Goal: Transaction & Acquisition: Book appointment/travel/reservation

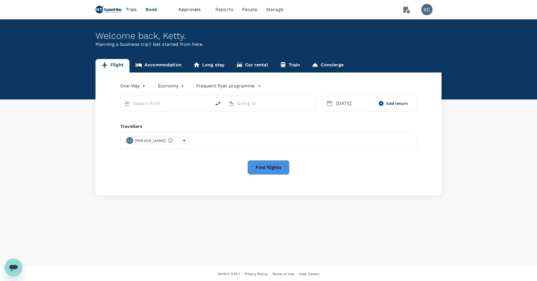
type input "San Francisco Intl (SFO)"
type input "[PERSON_NAME] Intl (ORD)"
type input "San Francisco Intl (SFO)"
type input "O'Hare Intl (ORD)"
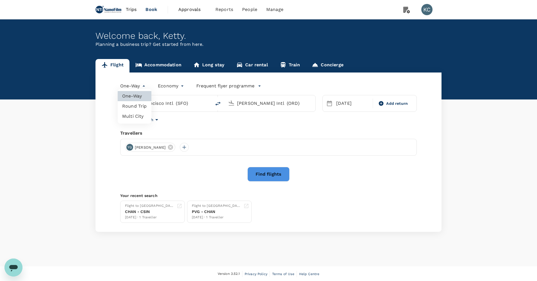
click at [136, 87] on body "Trips Book Approvals 0 Reports People Manage KC Welcome back , Ketty . Planning…" at bounding box center [268, 140] width 537 height 281
click at [136, 87] on div at bounding box center [268, 140] width 537 height 281
click at [151, 62] on link "Accommodation" at bounding box center [158, 65] width 58 height 13
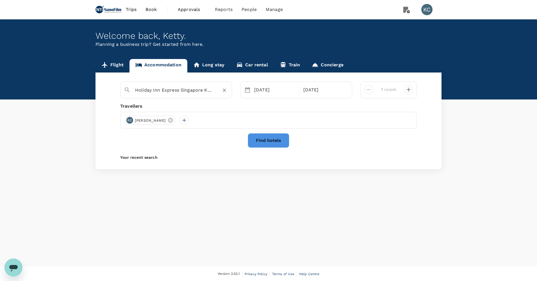
click at [218, 86] on div "Holiday Inn Express Singapore Katong" at bounding box center [181, 90] width 93 height 9
click at [225, 88] on icon "Clear" at bounding box center [225, 90] width 6 height 6
type input "d"
click at [207, 103] on div "The Domain Hotel" at bounding box center [179, 106] width 99 height 6
type input "The Domain Hotel"
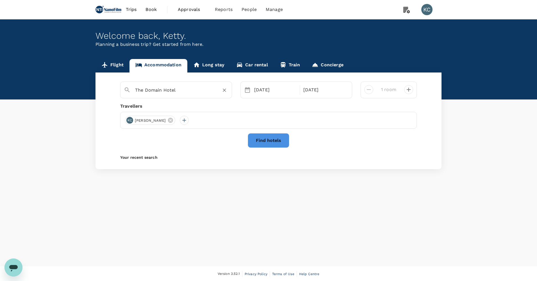
click at [245, 91] on div "05 Oct 10 Oct" at bounding box center [296, 89] width 112 height 17
click at [265, 88] on div "05 Oct" at bounding box center [275, 89] width 47 height 11
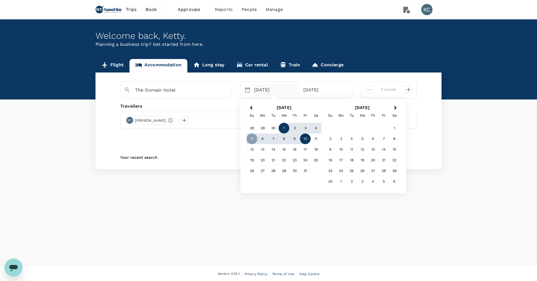
click at [281, 127] on div "1" at bounding box center [284, 128] width 11 height 11
click at [303, 135] on div "10" at bounding box center [305, 138] width 11 height 11
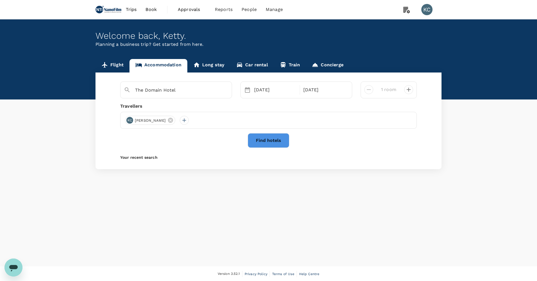
click at [411, 89] on icon "decrease" at bounding box center [408, 89] width 7 height 7
click at [281, 133] on button "Find hotels" at bounding box center [269, 140] width 42 height 15
click at [370, 87] on icon "decrease" at bounding box center [368, 89] width 7 height 7
type input "1 room"
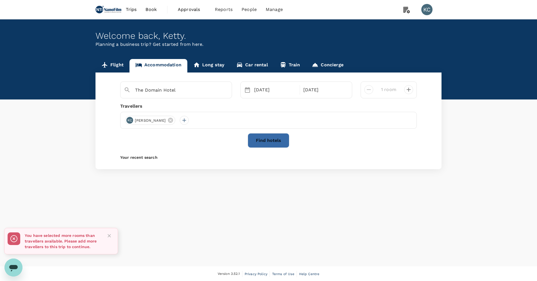
click at [267, 136] on button "Find hotels" at bounding box center [269, 140] width 42 height 15
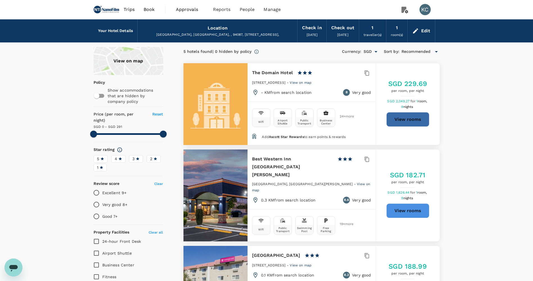
click at [407, 112] on button "View rooms" at bounding box center [407, 119] width 43 height 15
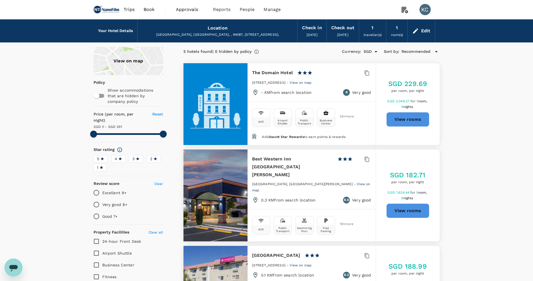
type input "291"
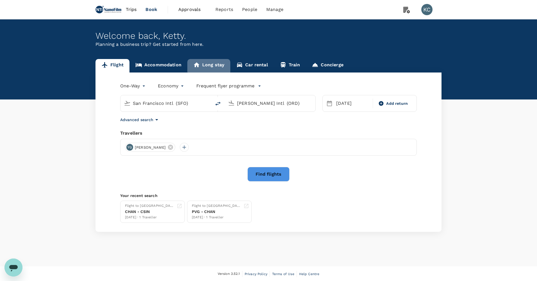
click at [198, 60] on link "Long stay" at bounding box center [208, 65] width 43 height 13
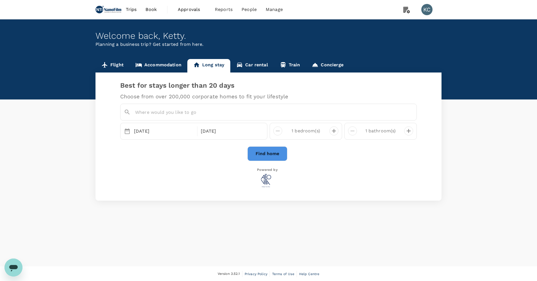
click at [192, 109] on input "text" at bounding box center [270, 112] width 270 height 9
type input "the domain sunny"
click at [279, 38] on div "Welcome back , Ketty ." at bounding box center [269, 36] width 346 height 10
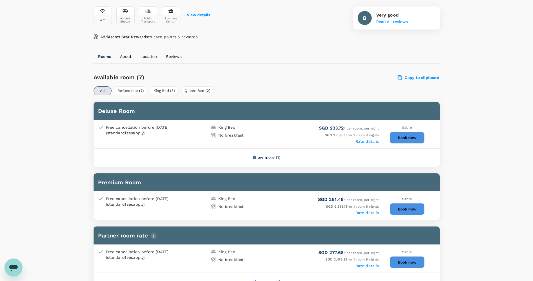
scroll to position [138, 0]
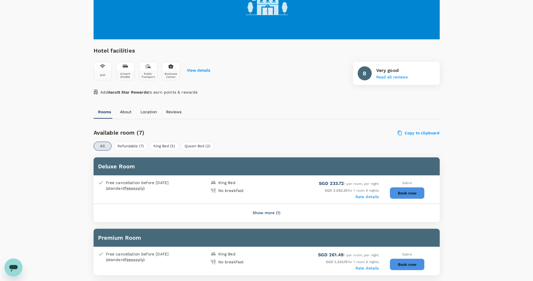
click at [400, 187] on button "Book now" at bounding box center [407, 193] width 35 height 12
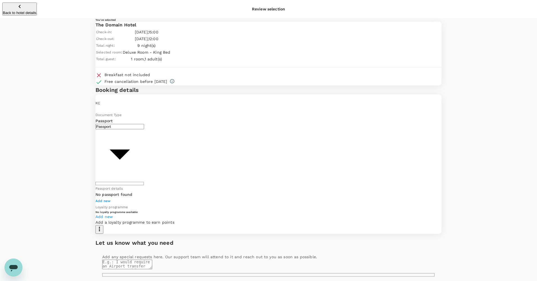
click at [16, 8] on icon "button" at bounding box center [19, 6] width 7 height 7
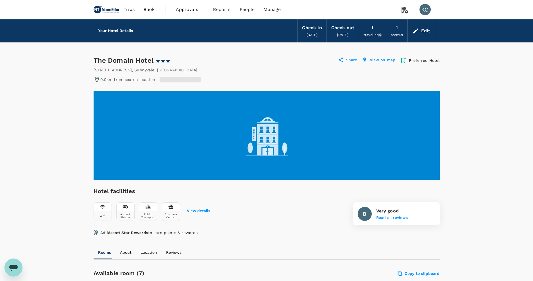
click at [425, 28] on div "Edit" at bounding box center [425, 31] width 9 height 8
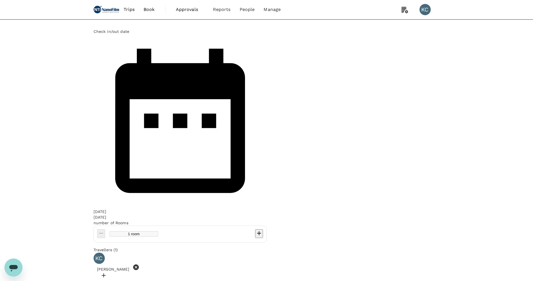
click at [139, 264] on icon at bounding box center [136, 267] width 6 height 6
click at [145, 253] on div at bounding box center [267, 257] width 346 height 8
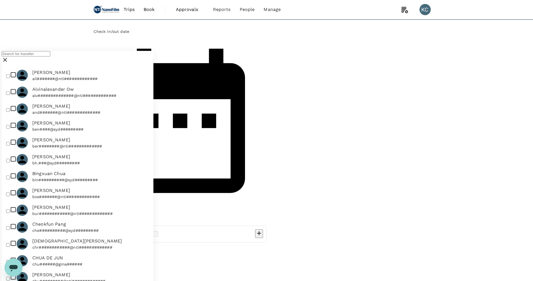
click at [50, 56] on input "text" at bounding box center [26, 53] width 49 height 5
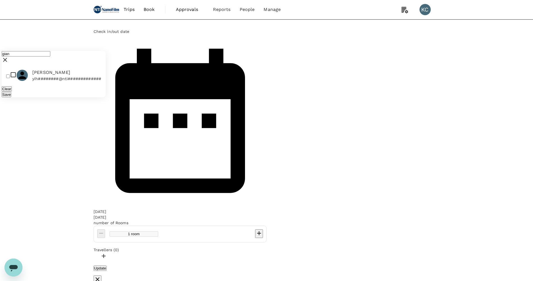
type input "gian"
click at [101, 76] on span "[PERSON_NAME]" at bounding box center [66, 72] width 69 height 7
checkbox input "true"
click at [11, 97] on button "Save" at bounding box center [7, 94] width 10 height 5
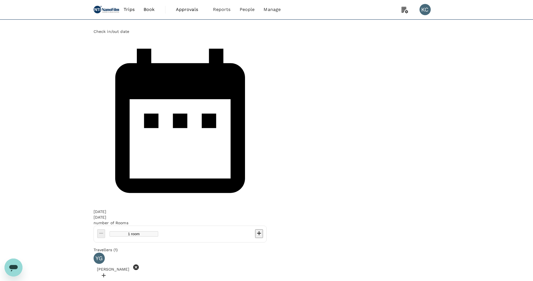
click at [106, 214] on div "[DATE]" at bounding box center [100, 217] width 13 height 6
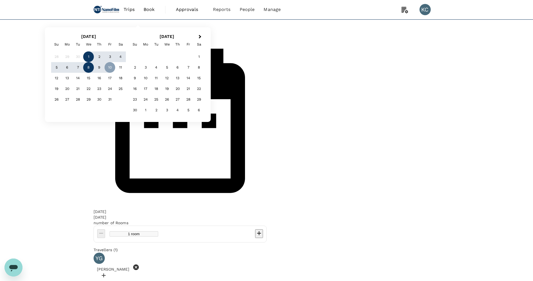
click at [94, 73] on div "8" at bounding box center [88, 67] width 11 height 11
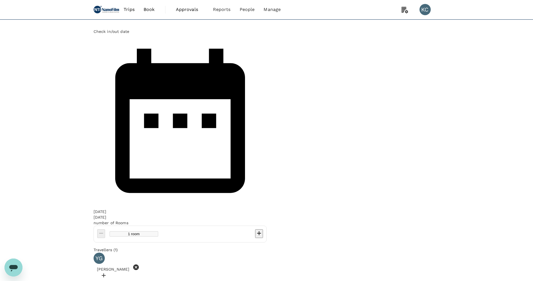
click at [106, 214] on div "08 Oct" at bounding box center [100, 217] width 13 height 6
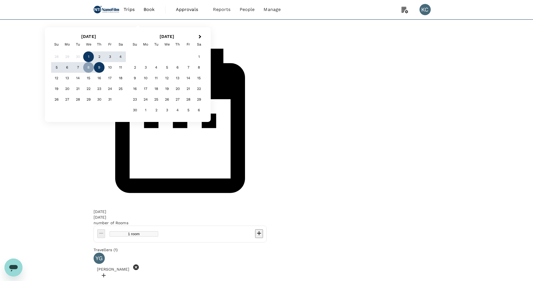
click at [104, 73] on div "9" at bounding box center [99, 67] width 11 height 11
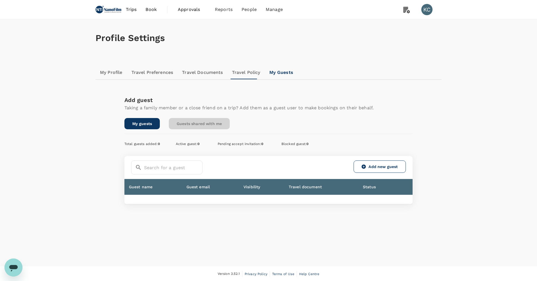
click at [196, 123] on link "Guests shared with me" at bounding box center [199, 123] width 61 height 11
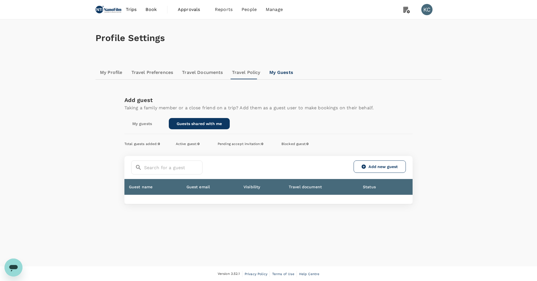
click at [150, 123] on link "My guests" at bounding box center [141, 123] width 35 height 11
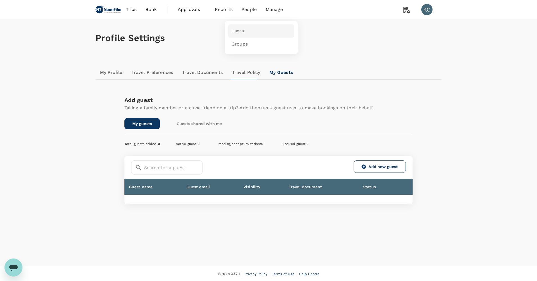
click at [240, 28] on link "Users" at bounding box center [261, 30] width 66 height 13
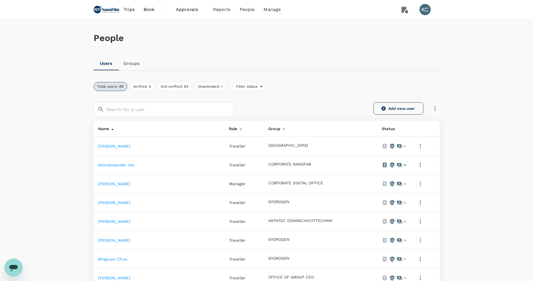
click at [398, 109] on link "Add new user" at bounding box center [398, 108] width 50 height 12
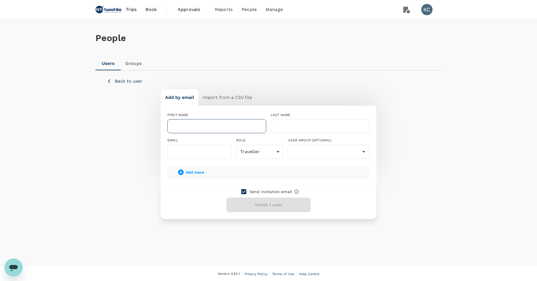
click at [207, 124] on input "text" at bounding box center [216, 126] width 99 height 14
type input "[PERSON_NAME] [PERSON_NAME]"
type input "CHUA"
type input "[PERSON_NAME][EMAIL_ADDRESS][DOMAIN_NAME]"
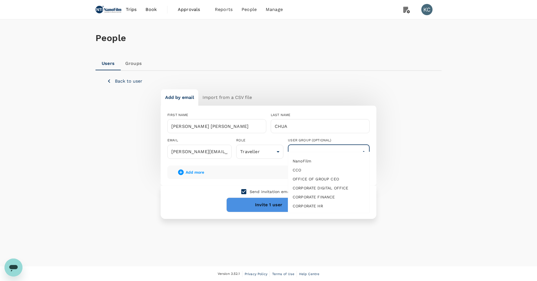
click at [312, 146] on input "text" at bounding box center [328, 151] width 79 height 11
click at [317, 162] on li "NanoFilm" at bounding box center [328, 160] width 81 height 9
type input "NanoFilm"
click at [333, 146] on input "NanoFilm" at bounding box center [320, 151] width 62 height 11
click at [325, 160] on li "NanoFilm" at bounding box center [328, 160] width 81 height 9
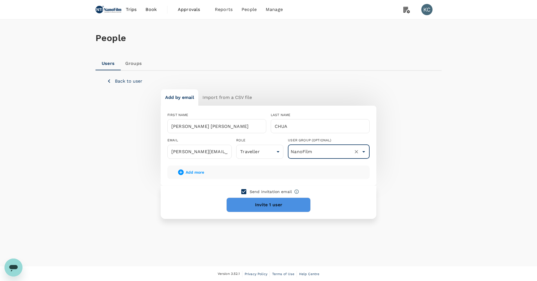
click at [250, 186] on input "checkbox" at bounding box center [244, 192] width 12 height 12
checkbox input "false"
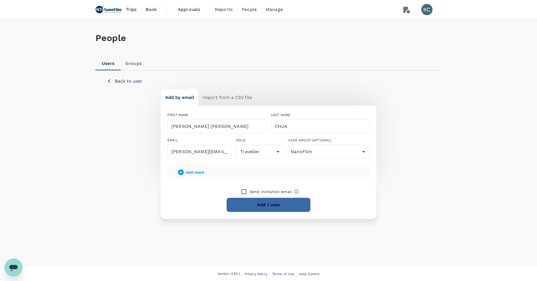
click at [262, 197] on button "Add 1 user" at bounding box center [268, 204] width 84 height 15
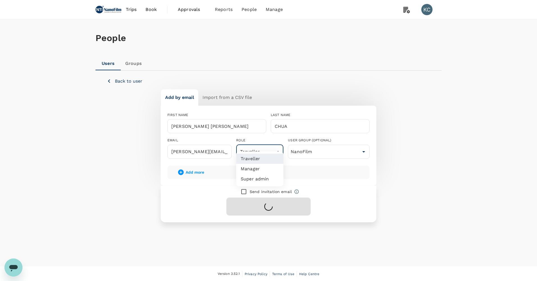
click at [270, 144] on body "Trips Book Approvals 0 Reports People Manage KC People Users Groups Back to use…" at bounding box center [268, 140] width 537 height 281
click at [270, 144] on div at bounding box center [268, 140] width 537 height 281
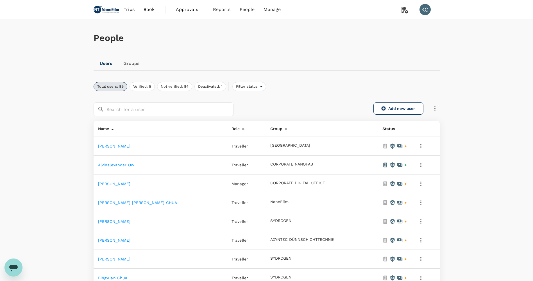
click at [121, 200] on link "[PERSON_NAME] [PERSON_NAME] CHUA" at bounding box center [137, 202] width 79 height 4
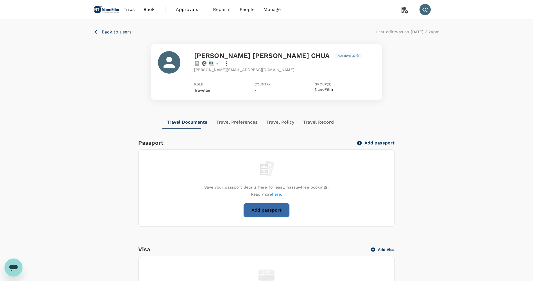
click at [286, 203] on button "Add passport" at bounding box center [266, 210] width 46 height 15
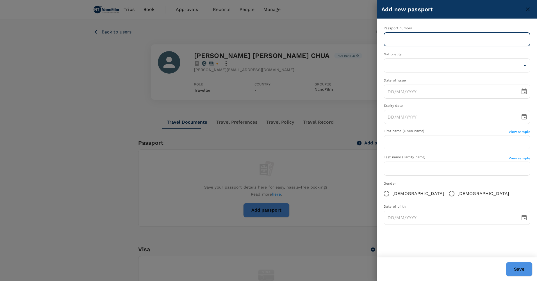
click at [468, 35] on input "text" at bounding box center [457, 39] width 147 height 14
paste input "K5723137A"
click at [390, 32] on input "K5723137A" at bounding box center [457, 39] width 147 height 14
type input "K5723137A"
click at [399, 60] on body "Trips Book Approvals 0 Reports People Manage KC Back to users Last edit was on …" at bounding box center [268, 252] width 537 height 504
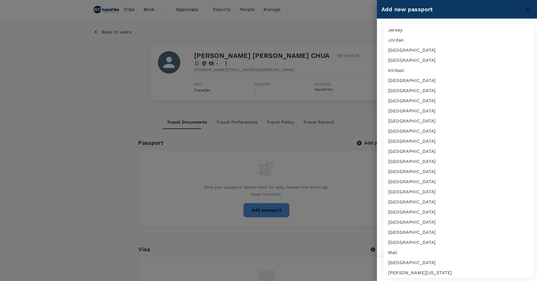
scroll to position [1067, 0]
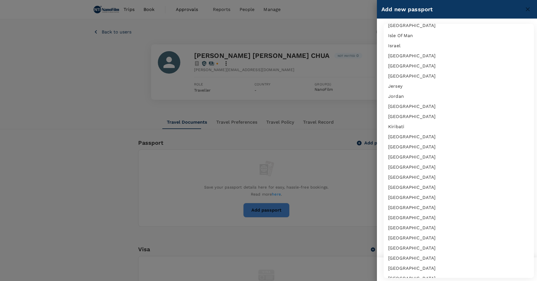
type input "MY"
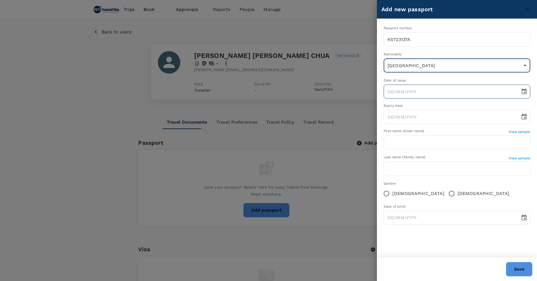
type input "DD/MM/YYYY"
click at [466, 85] on input "DD/MM/YYYY" at bounding box center [450, 92] width 133 height 14
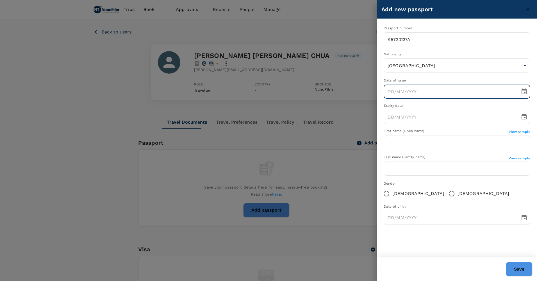
click at [522, 88] on icon "Choose date" at bounding box center [524, 91] width 7 height 7
click at [405, 97] on div "September 2025" at bounding box center [397, 95] width 15 height 7
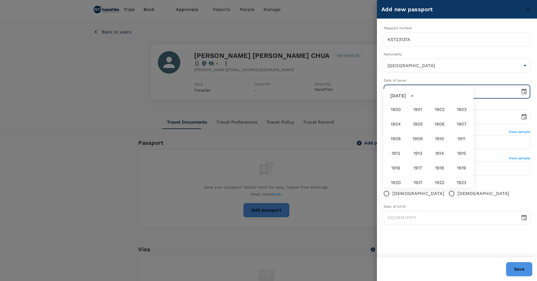
scroll to position [417, 0]
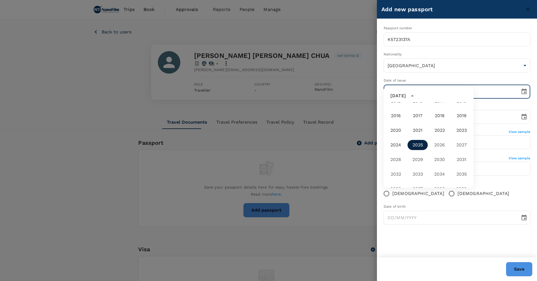
click at [419, 145] on button "2025" at bounding box center [418, 145] width 20 height 10
click at [431, 140] on button "17" at bounding box center [429, 140] width 10 height 10
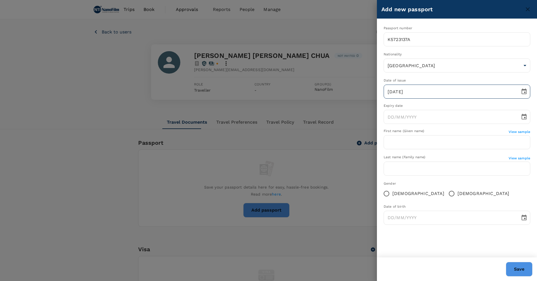
drag, startPoint x: 445, startPoint y: 82, endPoint x: 429, endPoint y: 82, distance: 16.3
click at [445, 85] on input "17/09/2025" at bounding box center [450, 92] width 133 height 14
click at [397, 85] on input "17/09/2025" at bounding box center [450, 92] width 133 height 14
click at [396, 85] on input "17/09/2025" at bounding box center [450, 92] width 133 height 14
type input "17/06/2025"
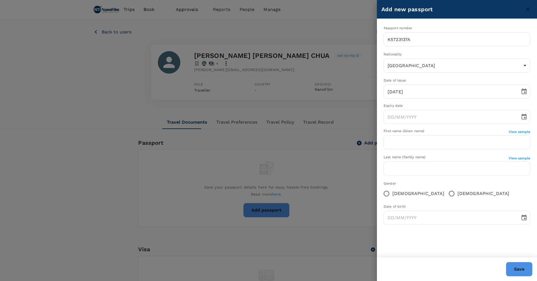
drag, startPoint x: 460, startPoint y: 221, endPoint x: 455, endPoint y: 220, distance: 5.0
click at [459, 221] on div "Passport number K5723137A ​ Nationality Malaysia MY ​ Date of issue 17/06/2025 …" at bounding box center [457, 138] width 160 height 238
click at [523, 113] on icon "Choose date" at bounding box center [524, 116] width 7 height 7
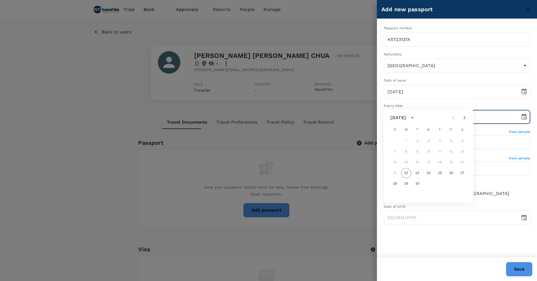
click at [396, 110] on input "text" at bounding box center [450, 117] width 133 height 14
type input "DD/MM/YYYY"
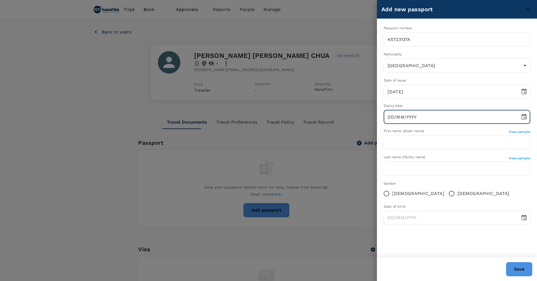
click at [388, 110] on input "DD/MM/YYYY" at bounding box center [450, 117] width 133 height 14
type input "17/05/2035"
click at [417, 135] on input "text" at bounding box center [457, 142] width 147 height 14
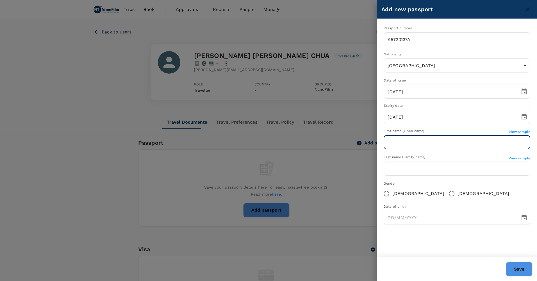
type input "[PERSON_NAME] [PERSON_NAME]"
type input "CHUA"
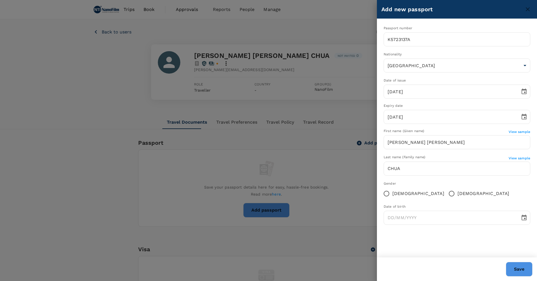
click at [456, 181] on div "Gender" at bounding box center [457, 184] width 147 height 6
click at [446, 188] on input "Male" at bounding box center [452, 194] width 12 height 12
radio input "true"
type input "DD/MM/YYYY"
click at [443, 211] on input "DD/MM/YYYY" at bounding box center [450, 218] width 133 height 14
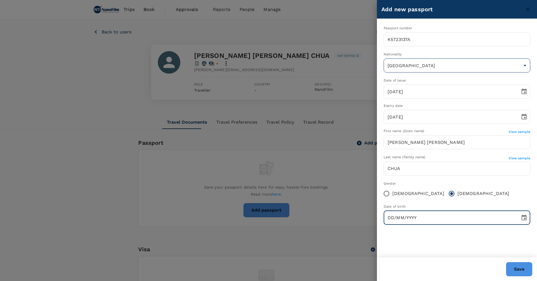
click at [429, 62] on body "Trips Book Approvals 0 Reports People Manage KC Back to users Last edit was on …" at bounding box center [268, 252] width 537 height 504
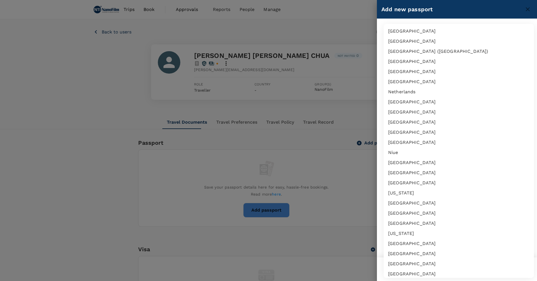
scroll to position [1517, 0]
type input "SG"
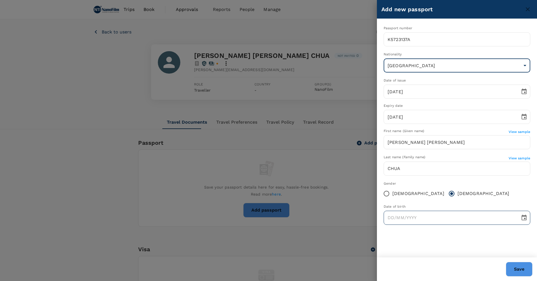
type input "DD/MM/YYYY"
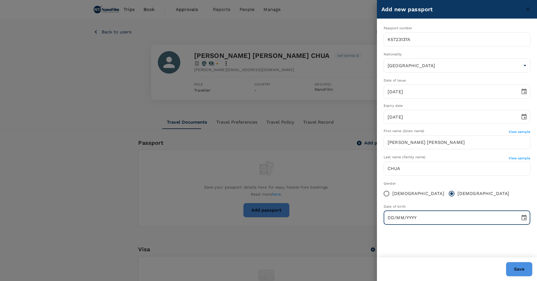
click at [418, 211] on input "DD/MM/YYYY" at bounding box center [450, 218] width 133 height 14
click at [528, 212] on button "Choose date" at bounding box center [524, 217] width 11 height 11
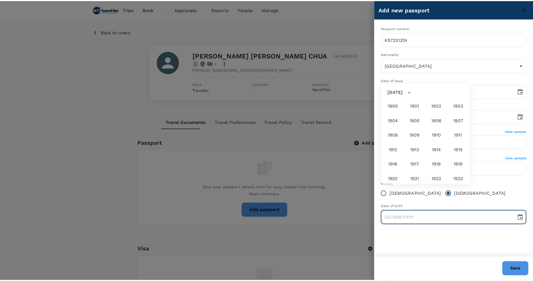
scroll to position [417, 0]
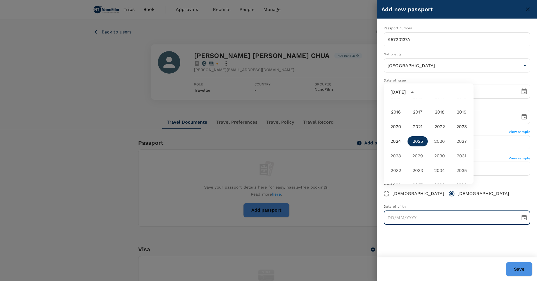
click at [406, 93] on div "September 2025" at bounding box center [397, 92] width 15 height 7
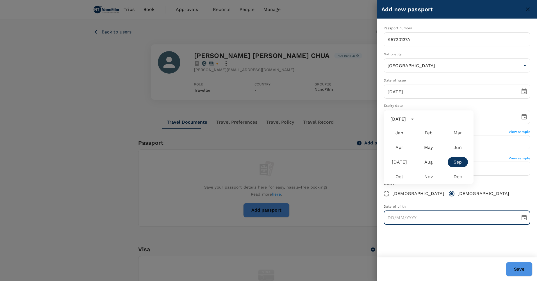
click at [431, 176] on body "Trips Book Approvals 0 Reports People Manage KC Back to users Last edit was on …" at bounding box center [268, 252] width 537 height 504
click at [405, 211] on input "text" at bounding box center [450, 218] width 133 height 14
type input "08/11/1989"
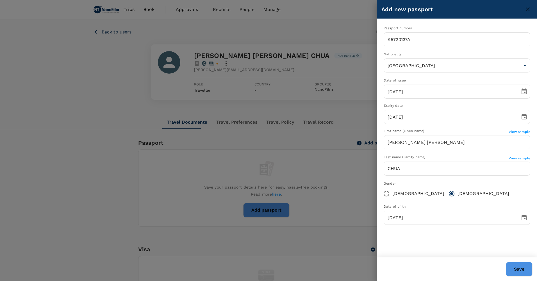
click at [514, 248] on div "Passport number K5723137A ​ Nationality Singapore SG ​ Date of issue 17/06/2025…" at bounding box center [457, 138] width 160 height 238
click at [519, 274] on button "Save" at bounding box center [519, 269] width 27 height 15
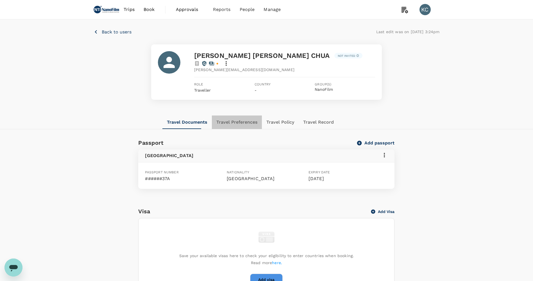
click at [228, 115] on button "Travel Preferences" at bounding box center [237, 121] width 50 height 13
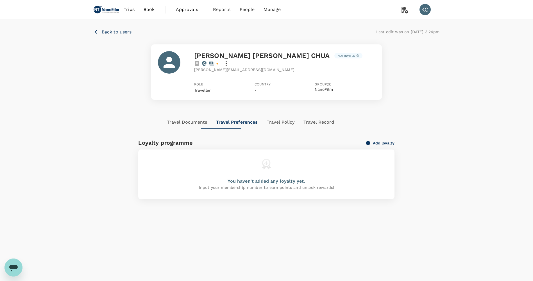
click at [262, 115] on button "Travel Policy" at bounding box center [280, 121] width 37 height 13
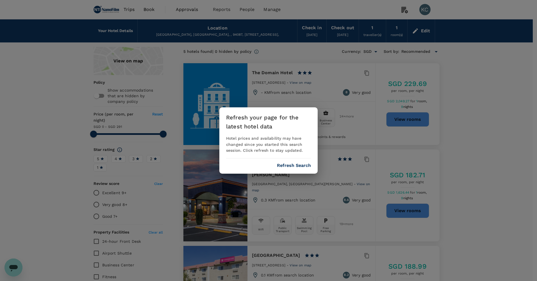
click at [296, 158] on div "Refresh your page for the latest hotel data Hotel prices and availability may h…" at bounding box center [268, 140] width 98 height 67
click at [299, 157] on div "Refresh your page for the latest hotel data Hotel prices and availability may h…" at bounding box center [268, 140] width 98 height 67
click at [296, 163] on button "Refresh Search" at bounding box center [294, 165] width 34 height 5
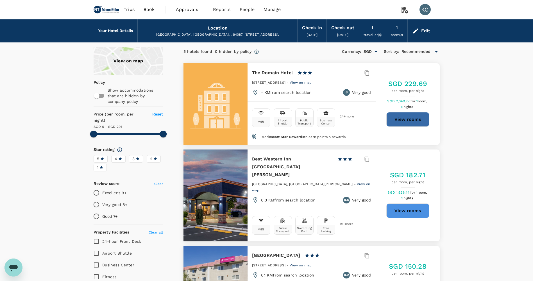
click at [408, 112] on button "View rooms" at bounding box center [407, 119] width 43 height 15
type input "393"
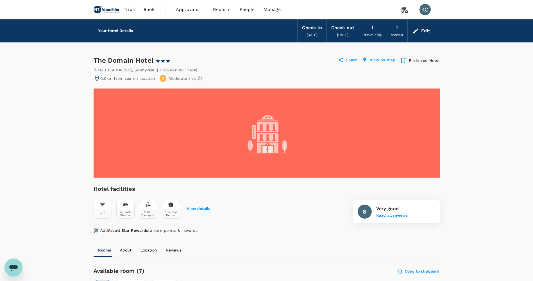
click at [421, 32] on div "Edit" at bounding box center [421, 31] width 27 height 20
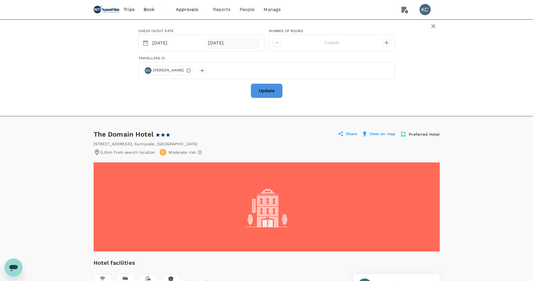
click at [232, 40] on div "[DATE]" at bounding box center [233, 43] width 54 height 11
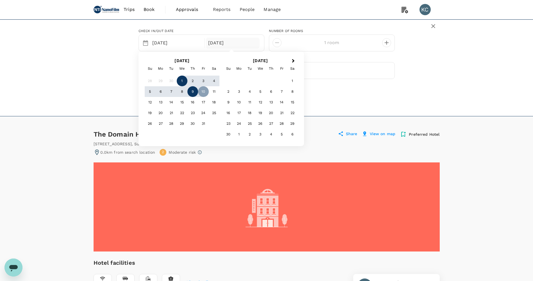
click at [188, 93] on div "9" at bounding box center [192, 91] width 11 height 11
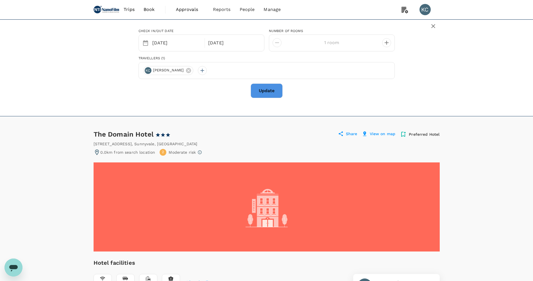
click at [258, 94] on button "Update" at bounding box center [267, 90] width 32 height 15
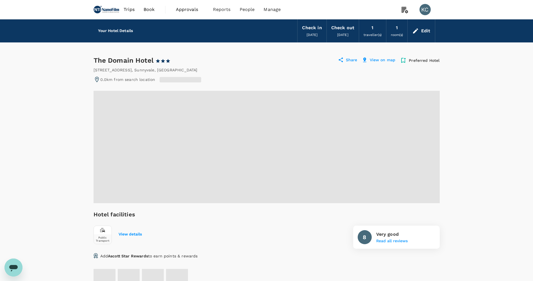
click at [429, 29] on div "Edit" at bounding box center [425, 31] width 9 height 8
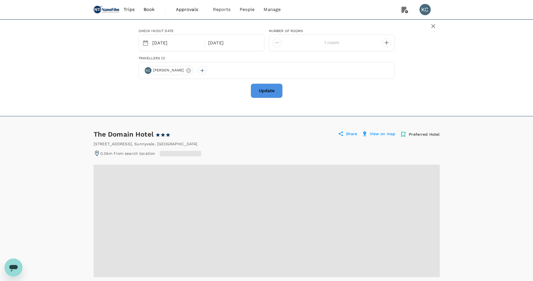
click at [177, 68] on div "[PERSON_NAME] [PERSON_NAME]" at bounding box center [168, 70] width 50 height 9
click at [186, 71] on icon at bounding box center [188, 70] width 5 height 5
click at [148, 67] on div at bounding box center [147, 70] width 9 height 9
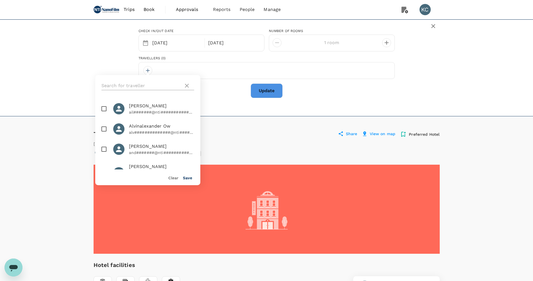
click at [150, 86] on input "text" at bounding box center [141, 85] width 80 height 9
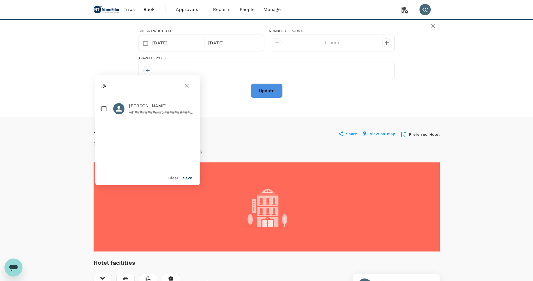
type input "gia"
click at [150, 109] on p "yih########@nti#############" at bounding box center [161, 112] width 65 height 6
checkbox input "true"
click at [187, 179] on div "Clear Save" at bounding box center [146, 175] width 110 height 20
click at [190, 177] on button "Save" at bounding box center [187, 178] width 9 height 4
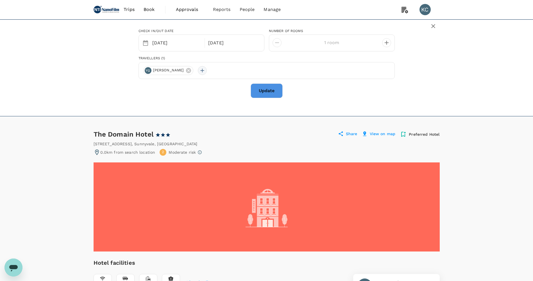
click at [198, 71] on div at bounding box center [202, 70] width 9 height 9
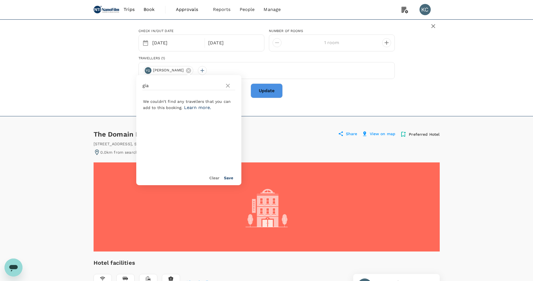
click at [193, 81] on div "gia" at bounding box center [188, 85] width 105 height 21
drag, startPoint x: 193, startPoint y: 81, endPoint x: 214, endPoint y: 86, distance: 21.7
click at [214, 86] on input "gia" at bounding box center [182, 85] width 80 height 9
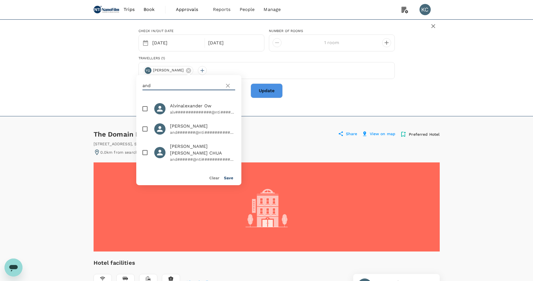
type input "and"
click at [203, 143] on span "[PERSON_NAME] [PERSON_NAME] CHUA" at bounding box center [202, 149] width 65 height 13
checkbox input "true"
click at [225, 178] on div "Clear Save" at bounding box center [187, 175] width 110 height 20
click at [226, 176] on button "Save" at bounding box center [228, 178] width 9 height 4
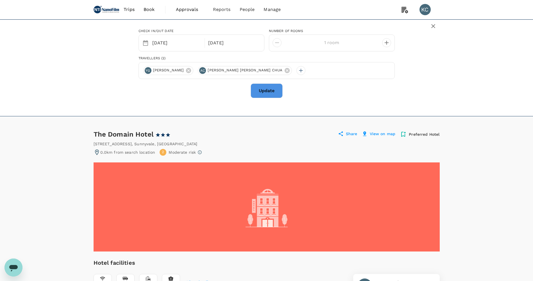
click at [382, 42] on button "decrease" at bounding box center [386, 42] width 9 height 9
type input "2 rooms"
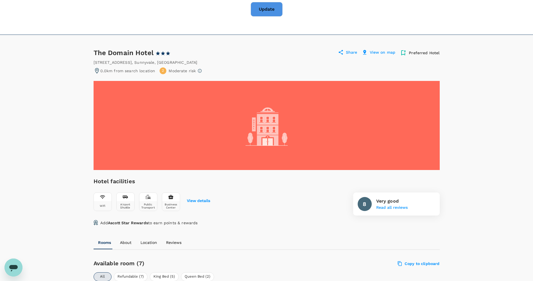
scroll to position [28, 0]
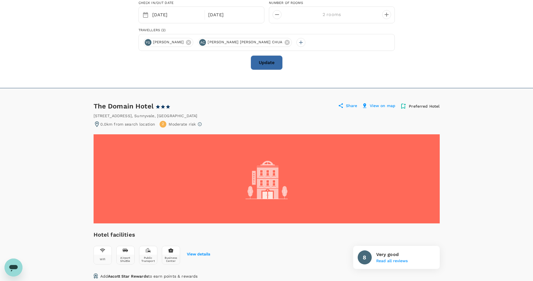
click at [266, 62] on button "Update" at bounding box center [267, 62] width 32 height 15
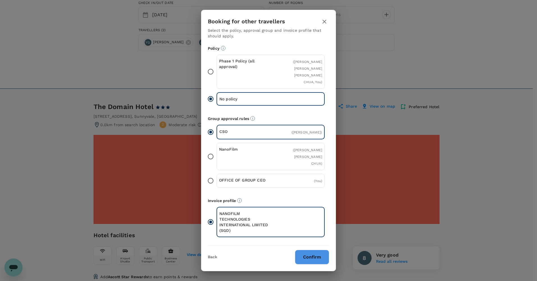
click at [301, 177] on div "( You )" at bounding box center [305, 180] width 34 height 7
click at [217, 175] on input "OFFICE OF GROUP CEO ( You )" at bounding box center [211, 181] width 12 height 12
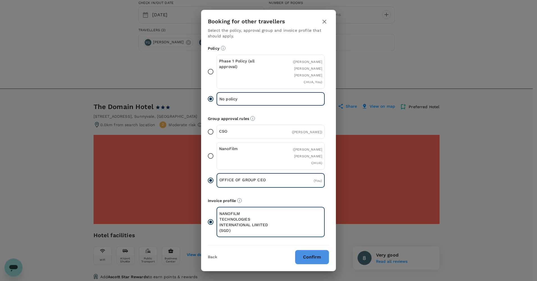
click at [304, 134] on span "( [PERSON_NAME] )" at bounding box center [307, 132] width 30 height 4
click at [217, 134] on input "CSO ( [PERSON_NAME] )" at bounding box center [211, 132] width 12 height 12
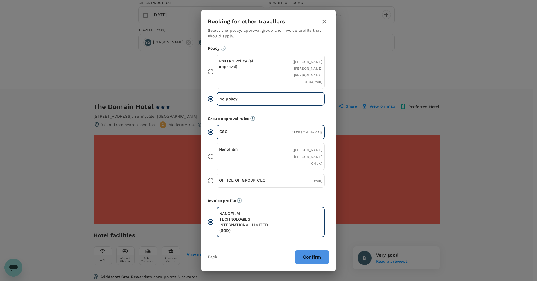
click at [316, 250] on button "Confirm" at bounding box center [312, 257] width 34 height 15
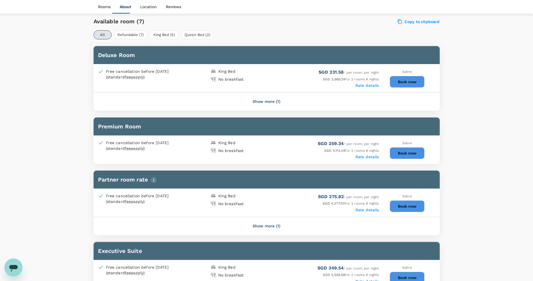
scroll to position [225, 0]
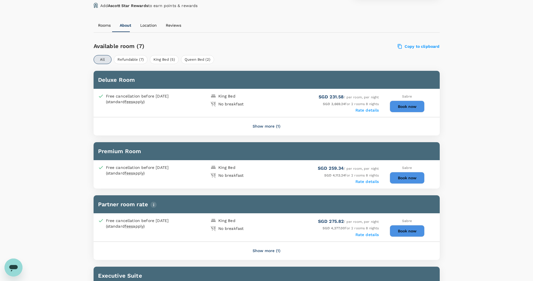
click at [281, 120] on button "Show more (1)" at bounding box center [267, 126] width 44 height 13
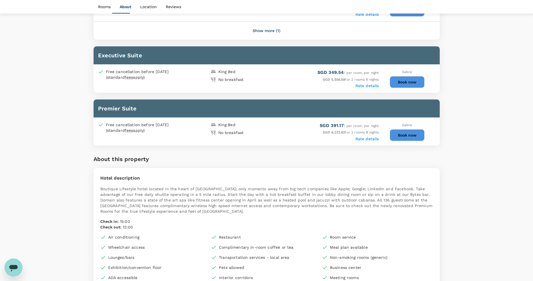
scroll to position [590, 0]
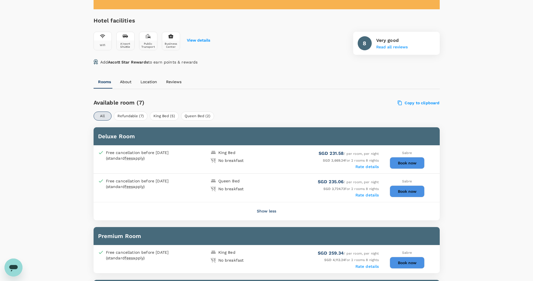
scroll to position [169, 0]
click at [403, 157] on button "Book now" at bounding box center [407, 163] width 35 height 12
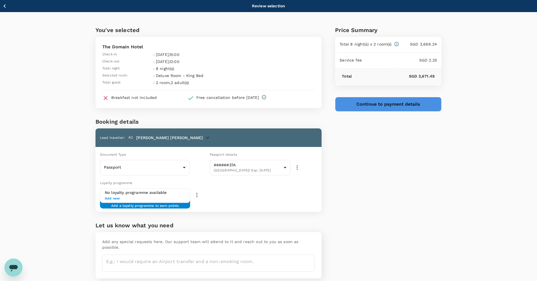
click at [6, 9] on icon "button" at bounding box center [4, 6] width 7 height 7
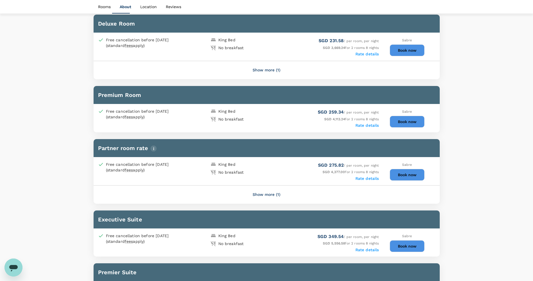
scroll to position [279, 0]
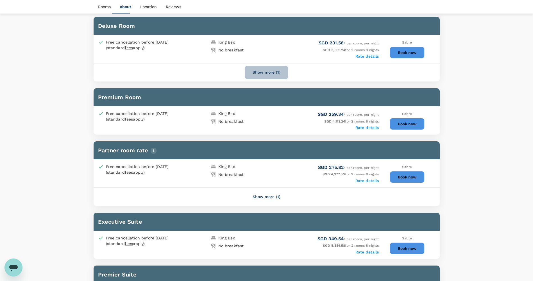
click at [274, 66] on button "Show more (1)" at bounding box center [267, 72] width 44 height 13
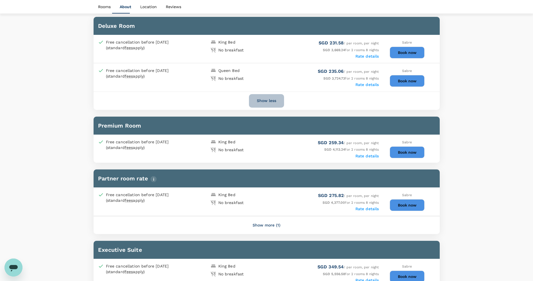
click at [277, 94] on button "Show less" at bounding box center [266, 100] width 35 height 13
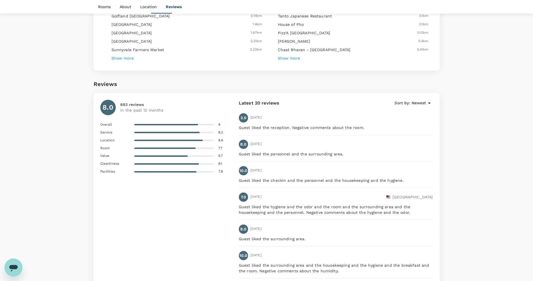
scroll to position [862, 0]
